Goal: Task Accomplishment & Management: Manage account settings

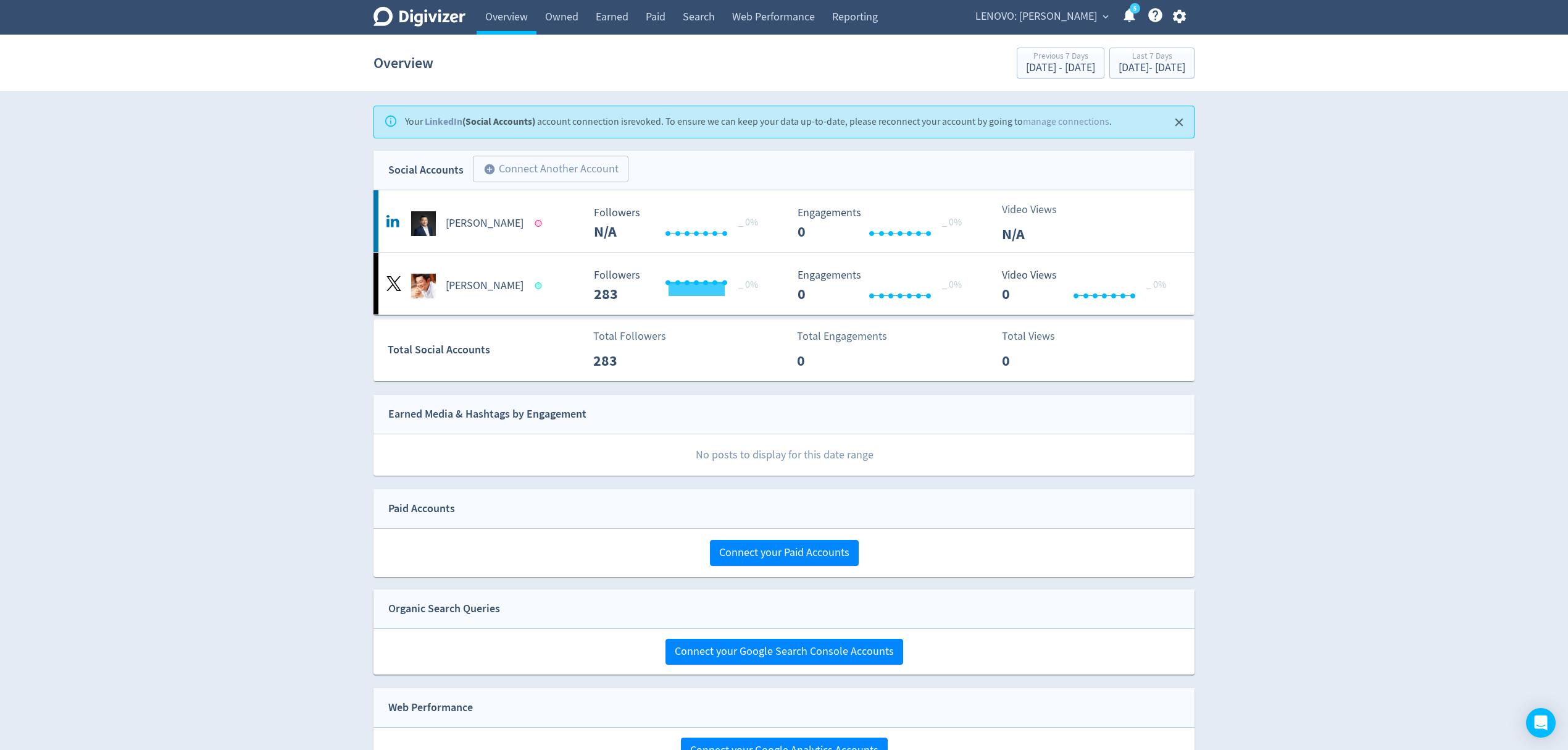
click at [1065, 20] on span "LENOVO: [PERSON_NAME]" at bounding box center [1036, 17] width 122 height 20
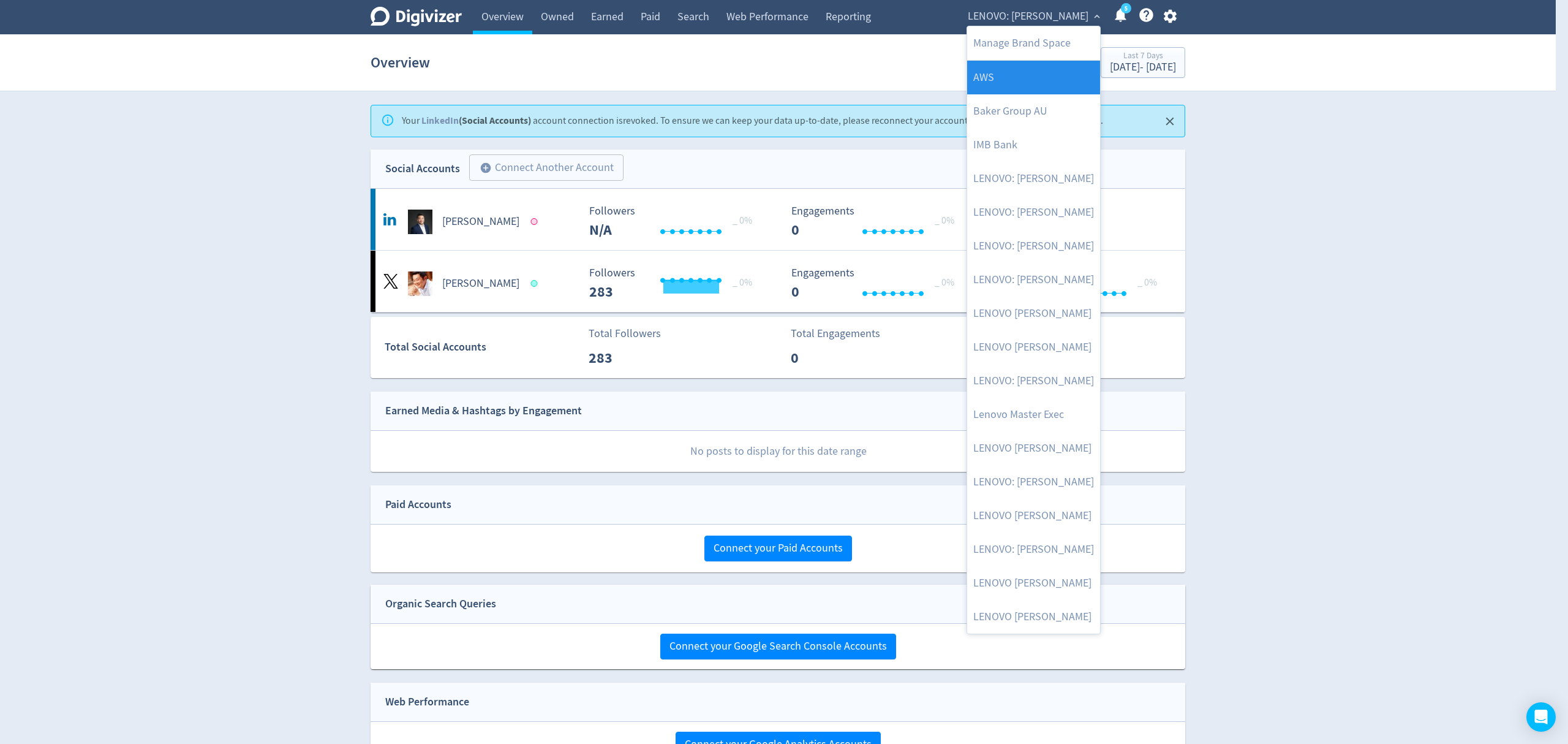
click at [1025, 74] on link "AWS" at bounding box center [1033, 77] width 133 height 34
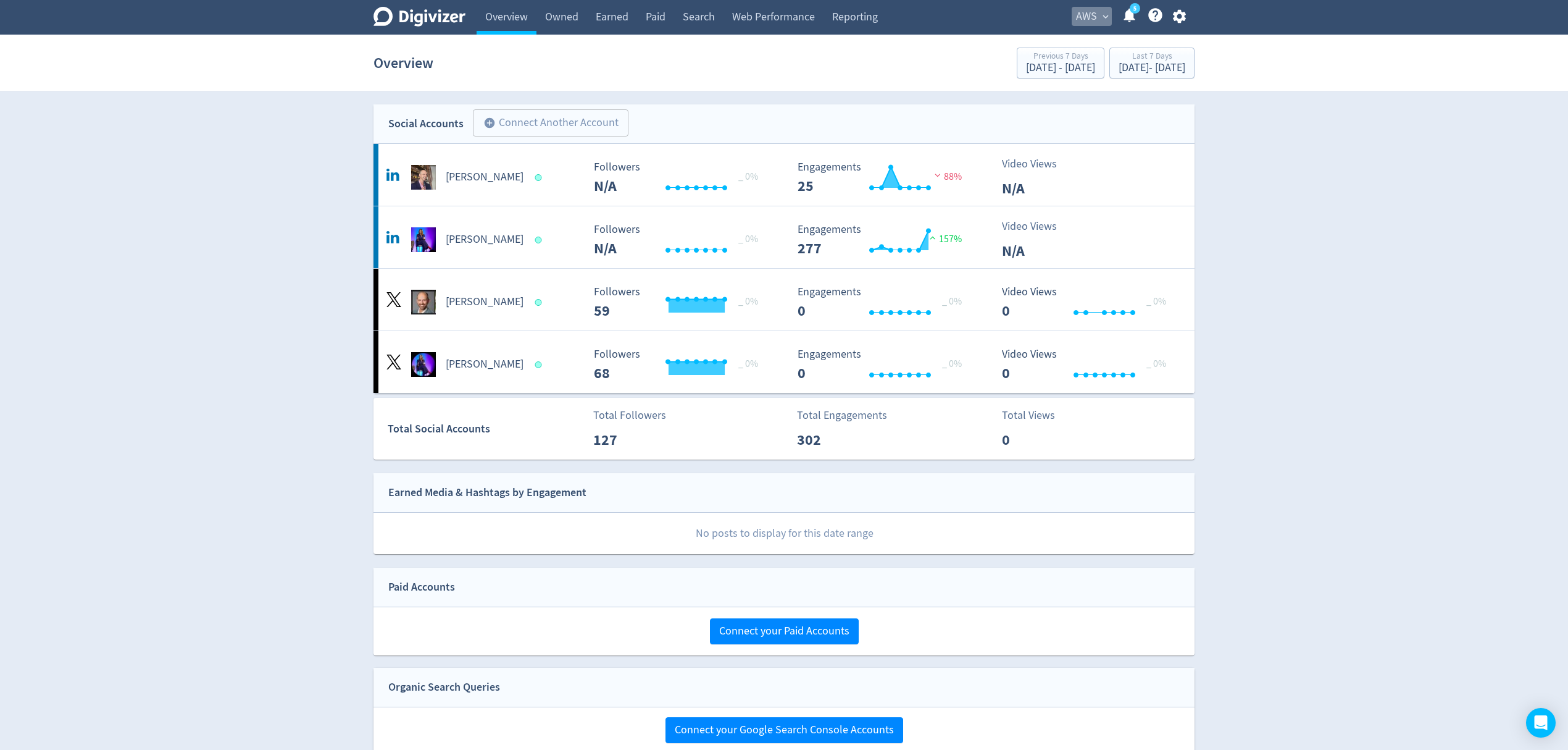
click at [1105, 18] on span "expand_more" at bounding box center [1105, 16] width 11 height 11
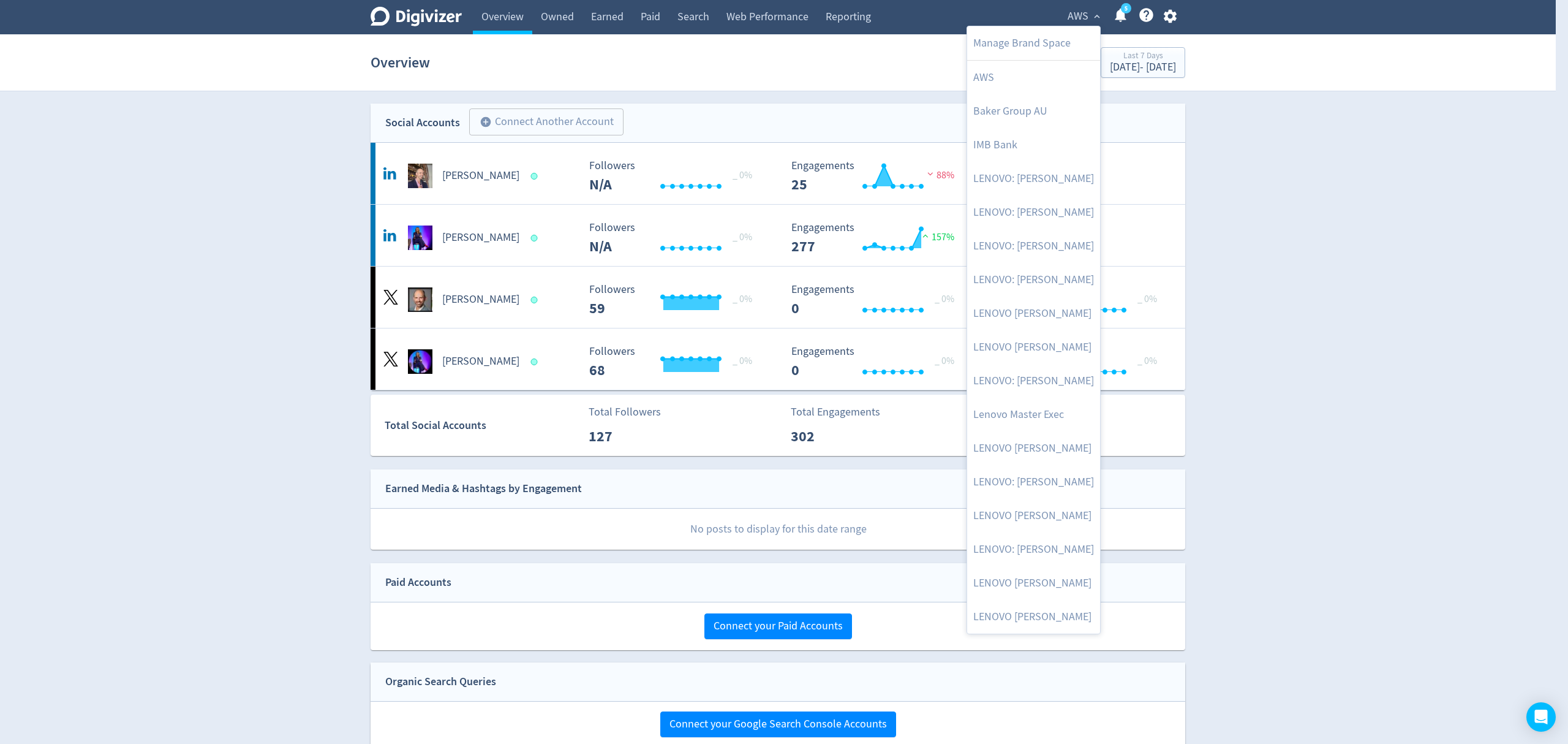
click at [1294, 236] on div at bounding box center [784, 372] width 1568 height 744
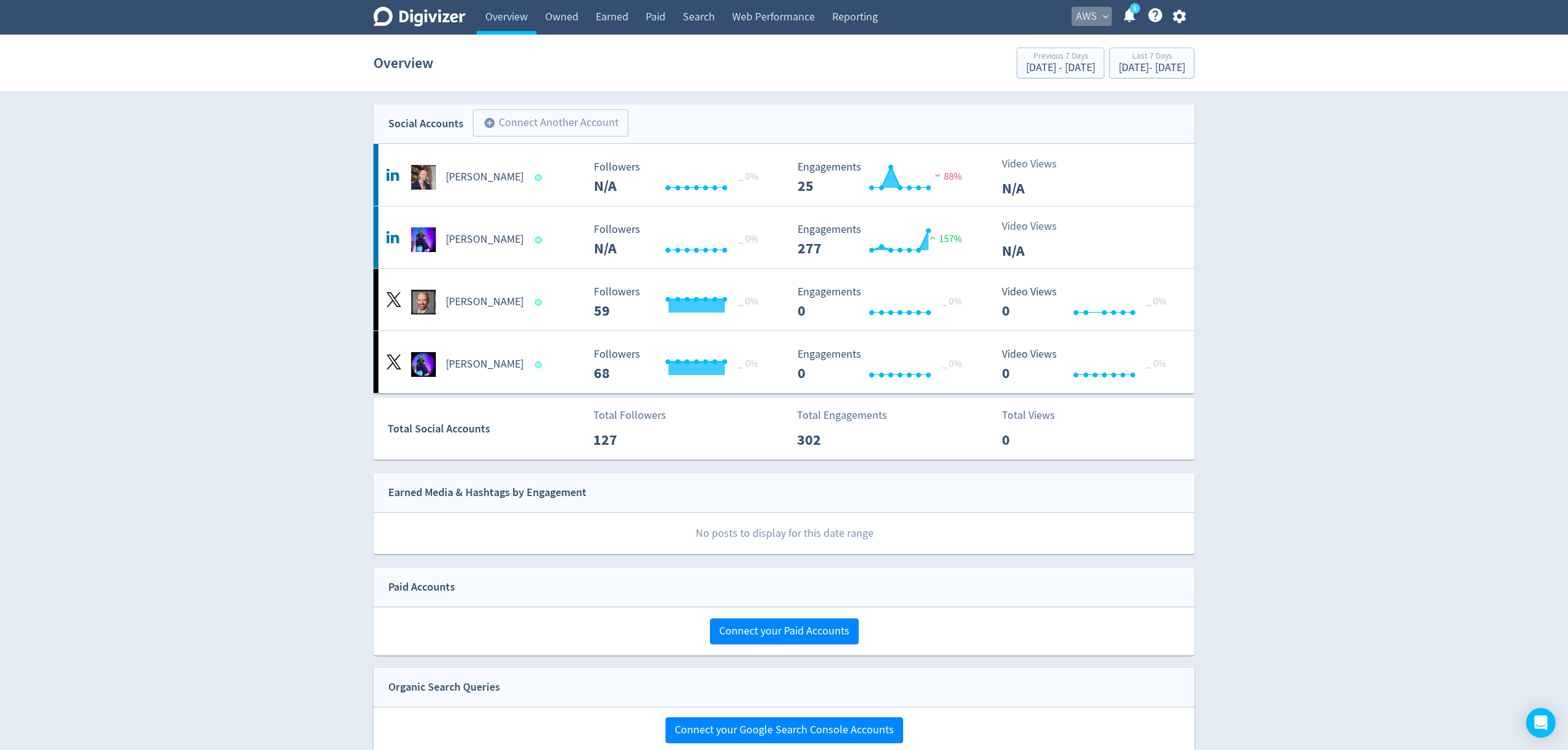
click at [1090, 15] on span "AWS" at bounding box center [1086, 17] width 21 height 20
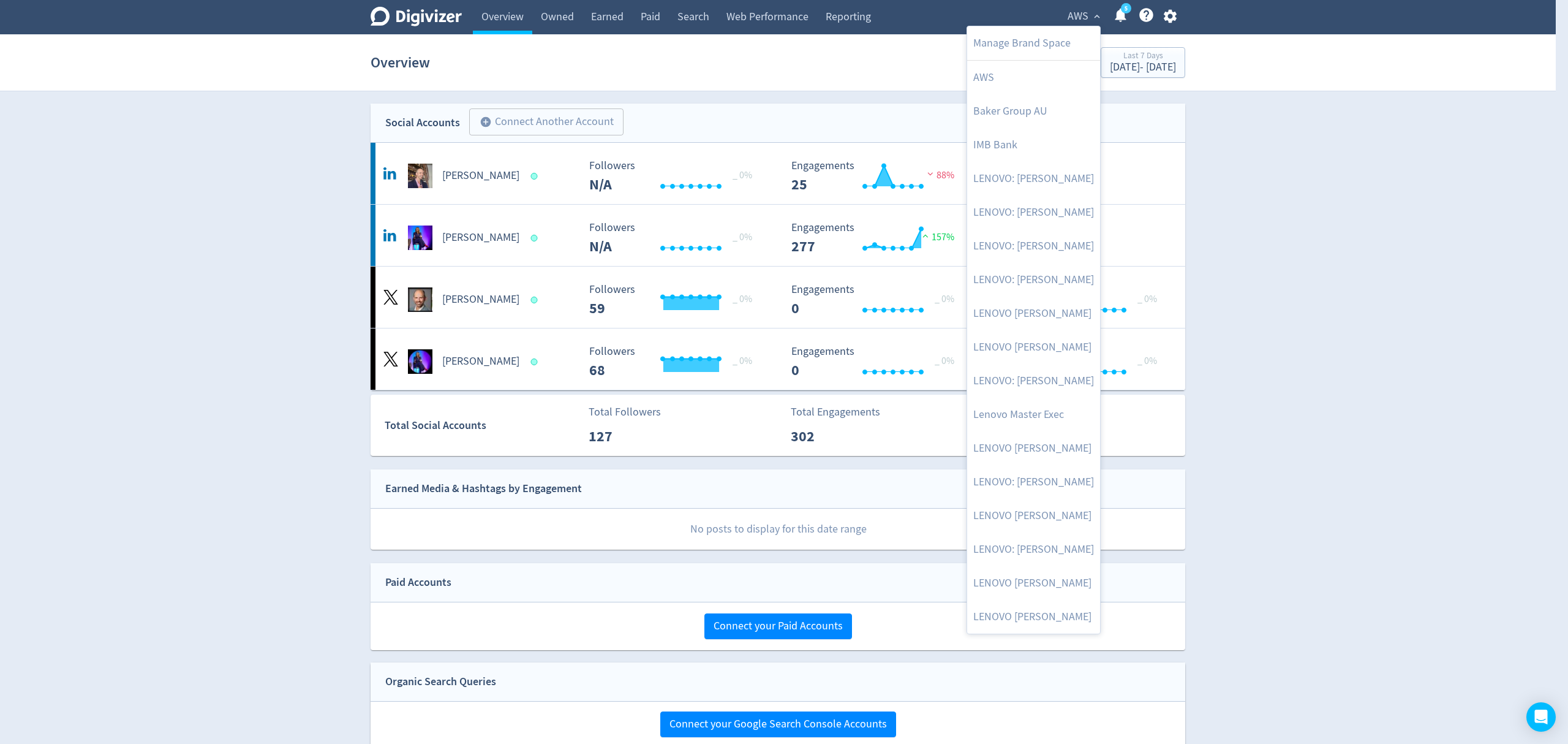
click at [1169, 24] on div at bounding box center [784, 372] width 1568 height 744
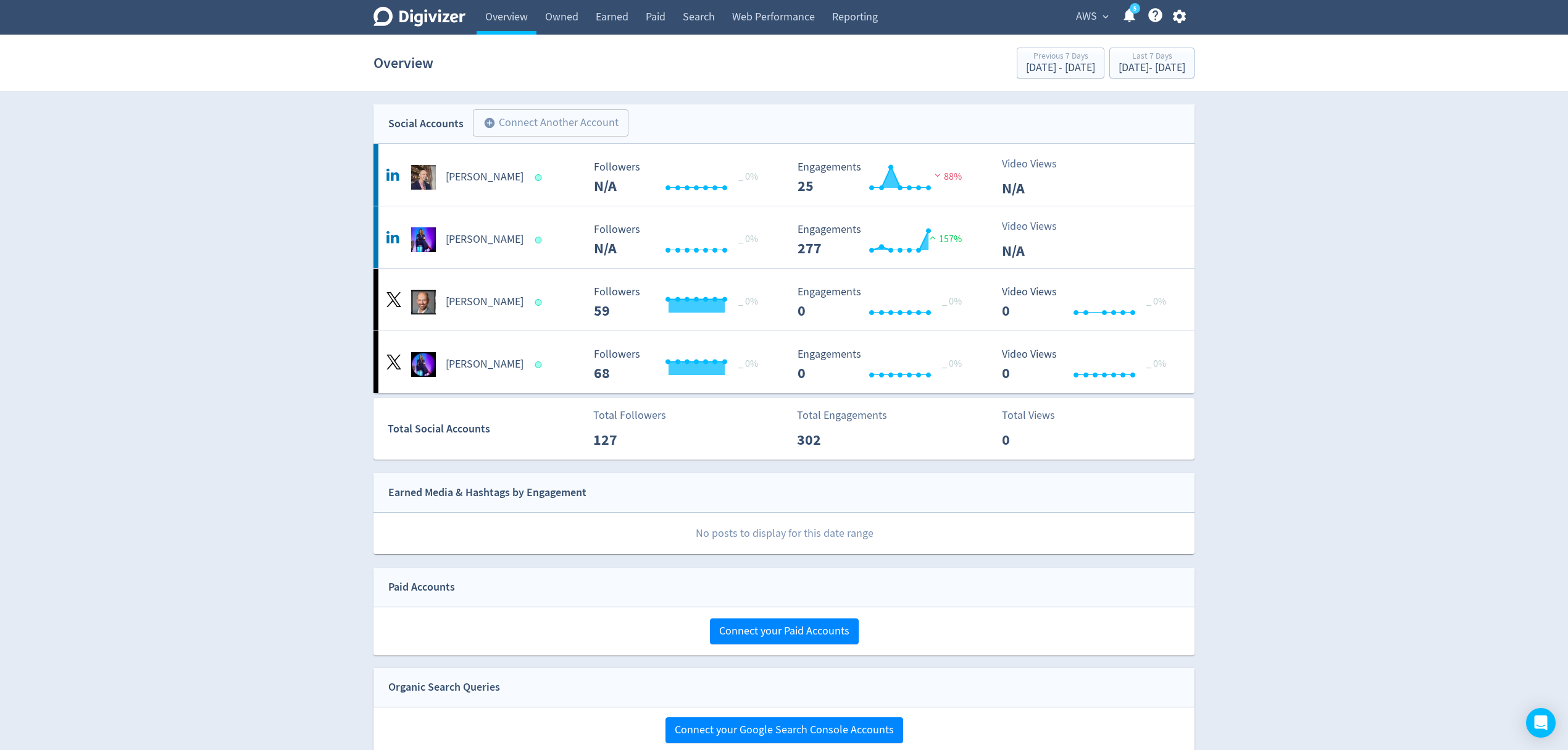
click at [1178, 19] on div "Manage Brand Space AWS [PERSON_NAME] Group AU IMB Bank LENOVO: [PERSON_NAME] LE…" at bounding box center [784, 375] width 1568 height 750
click at [1178, 19] on icon "button" at bounding box center [1179, 16] width 13 height 13
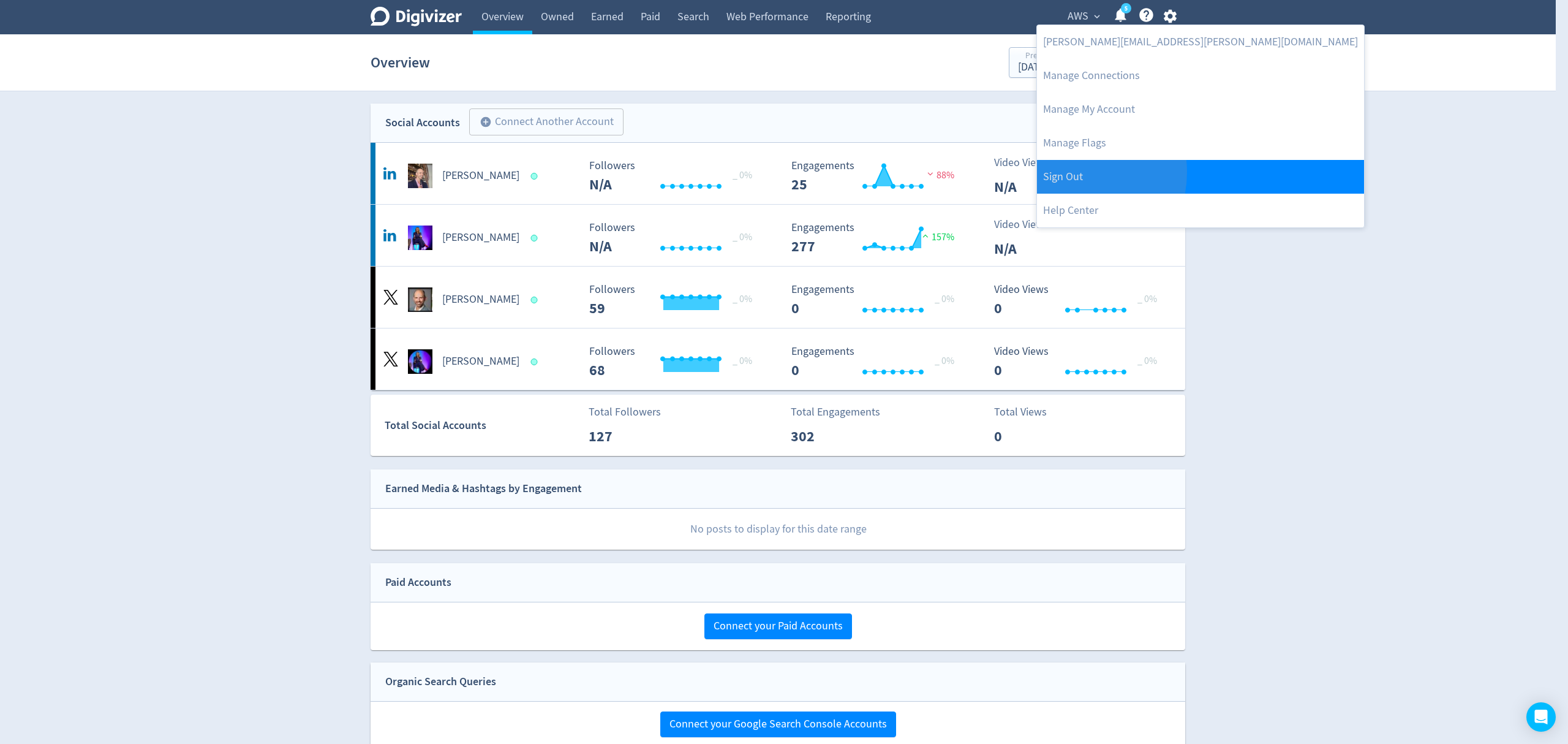
click at [1070, 172] on link "Sign Out" at bounding box center [1201, 176] width 327 height 34
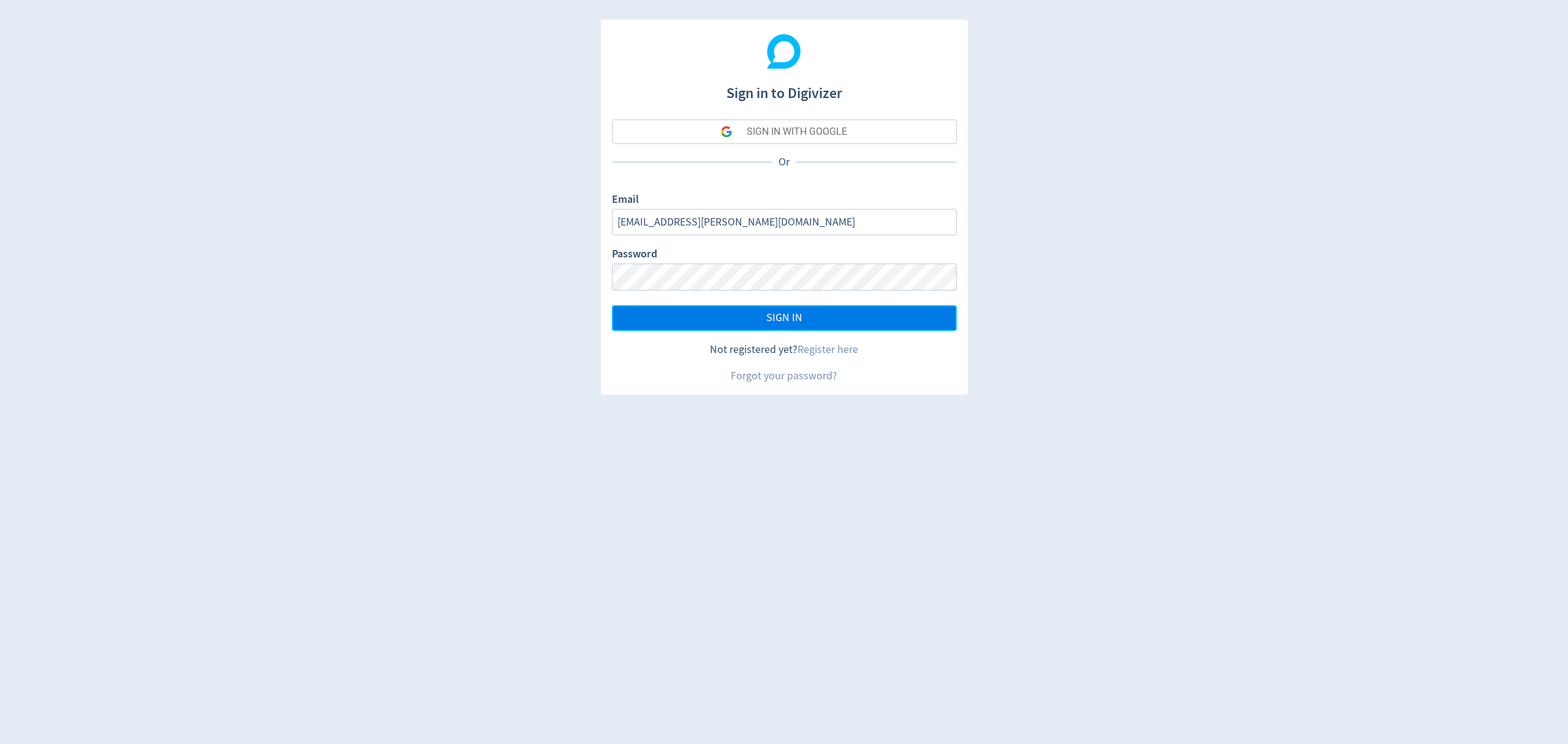
click at [724, 314] on button "SIGN IN" at bounding box center [785, 318] width 345 height 25
